Goal: Task Accomplishment & Management: Manage account settings

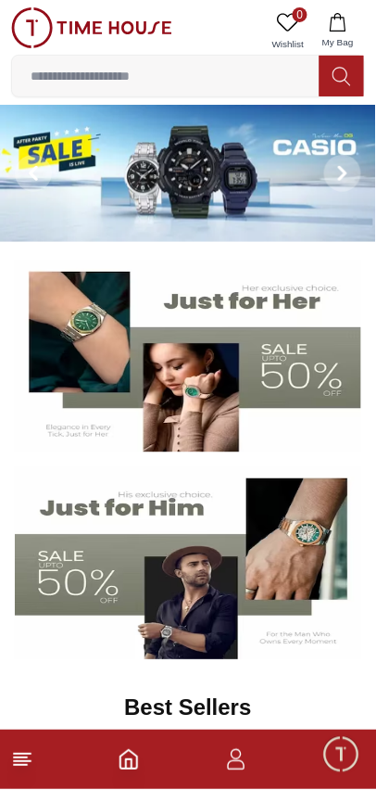
click at [345, 767] on span "Minimize live chat window" at bounding box center [341, 754] width 54 height 54
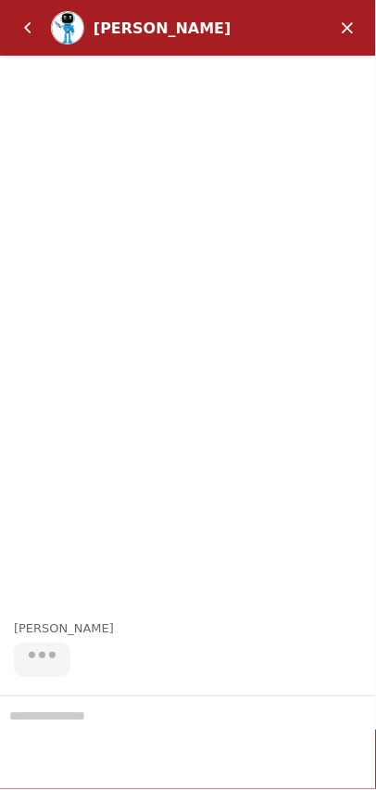
click at [32, 22] on em "Back" at bounding box center [27, 27] width 37 height 37
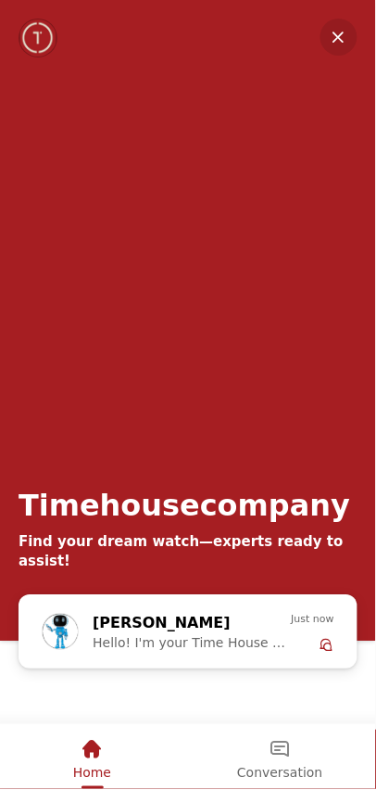
click at [334, 48] on em "Minimize" at bounding box center [339, 37] width 37 height 37
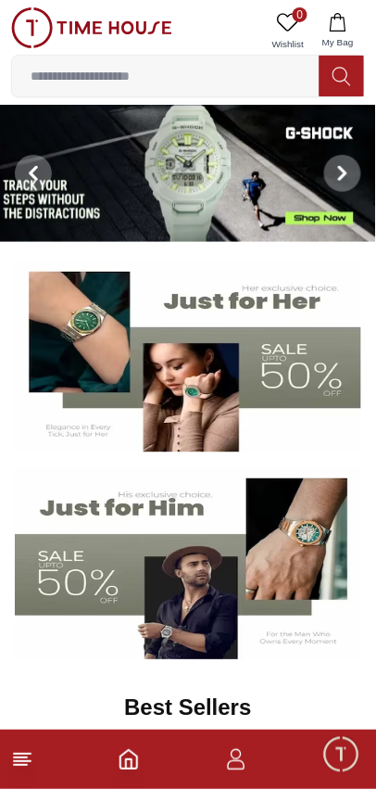
click at [246, 758] on icon "button" at bounding box center [236, 760] width 22 height 22
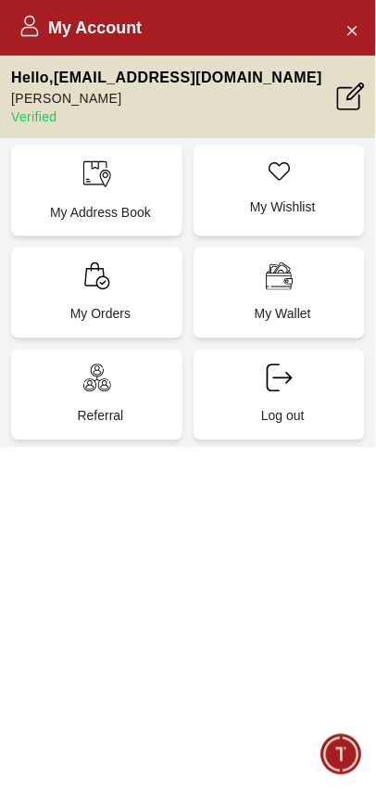
click at [140, 306] on p "My Orders" at bounding box center [100, 314] width 149 height 19
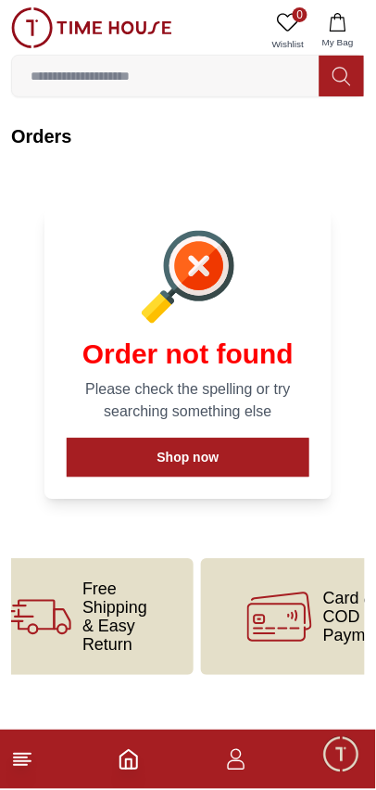
scroll to position [0, 272]
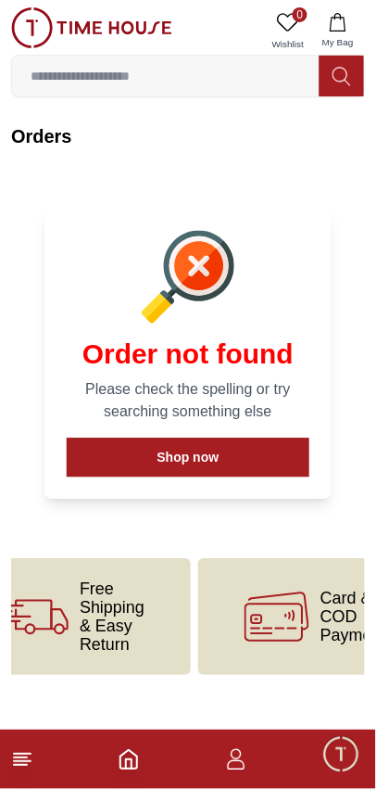
click at [24, 762] on line at bounding box center [22, 762] width 17 height 0
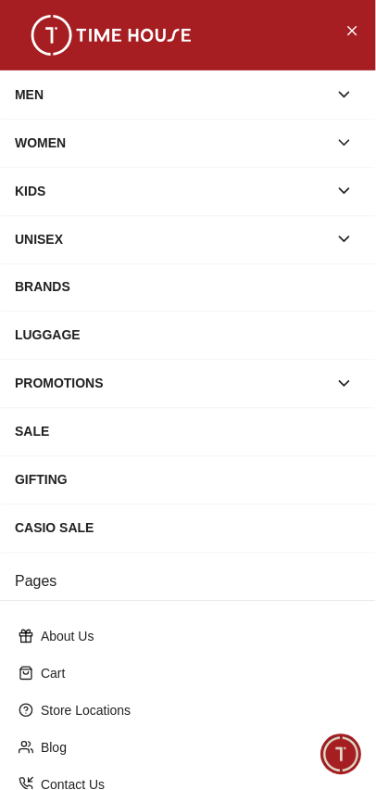
scroll to position [204, 0]
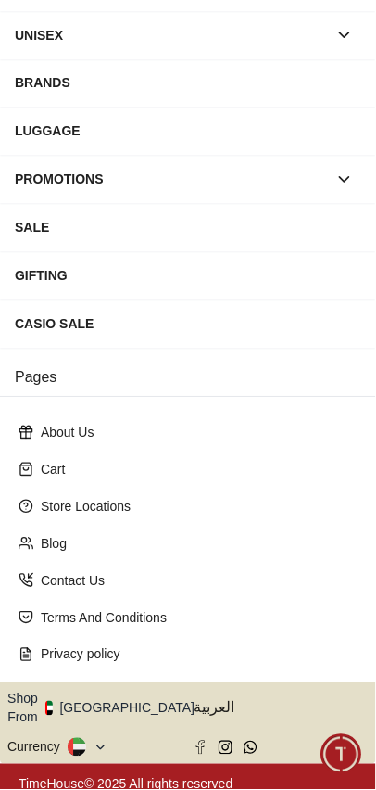
click at [113, 701] on button "Shop From [GEOGRAPHIC_DATA]" at bounding box center [107, 708] width 201 height 37
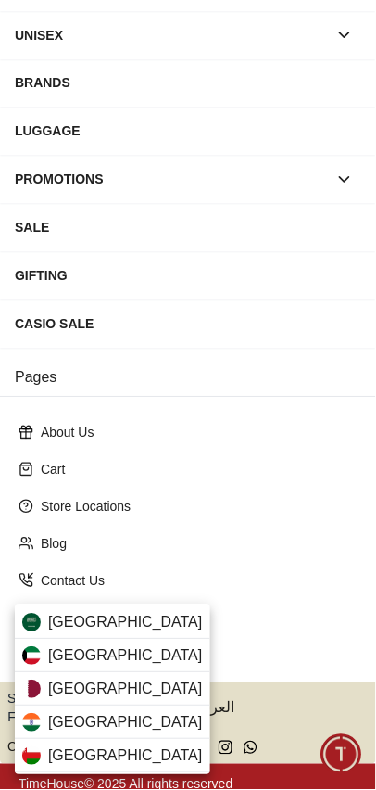
click at [146, 610] on div "[GEOGRAPHIC_DATA]" at bounding box center [113, 622] width 196 height 33
